Goal: Find contact information: Find contact information

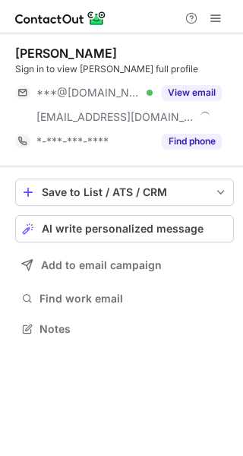
scroll to position [318, 243]
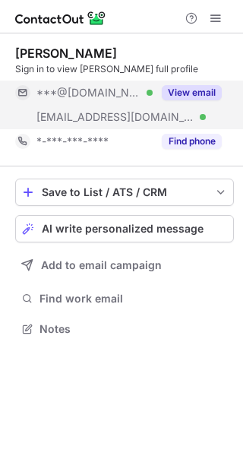
click at [194, 95] on button "View email" at bounding box center [192, 92] width 60 height 15
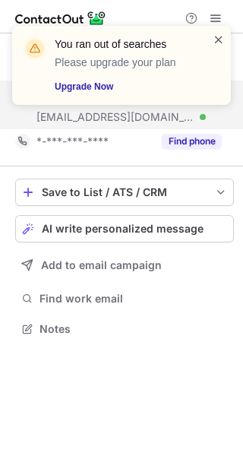
click at [219, 36] on span at bounding box center [219, 39] width 12 height 15
